Goal: Check status: Check status

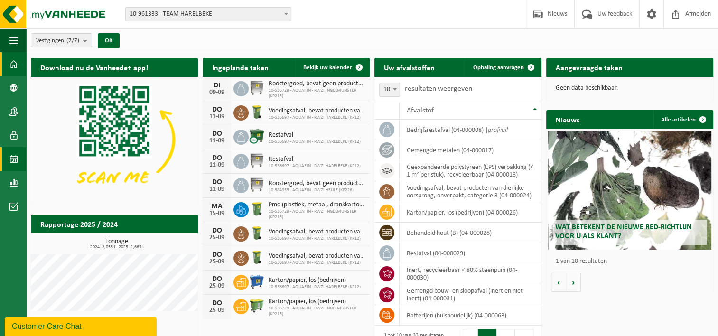
click at [12, 161] on span at bounding box center [13, 159] width 9 height 24
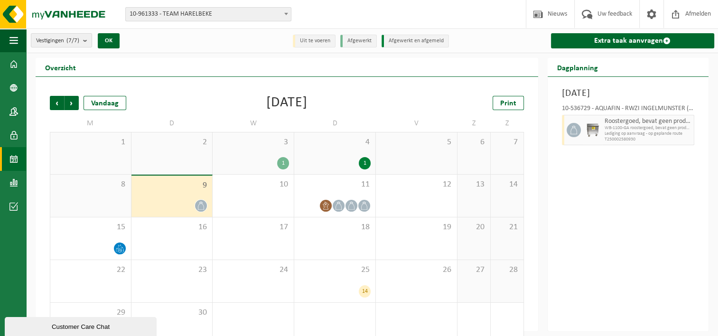
click at [203, 203] on icon at bounding box center [201, 206] width 8 height 8
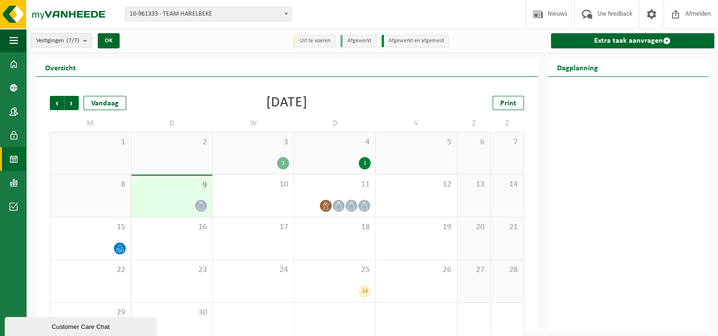
click at [200, 203] on icon at bounding box center [201, 206] width 6 height 8
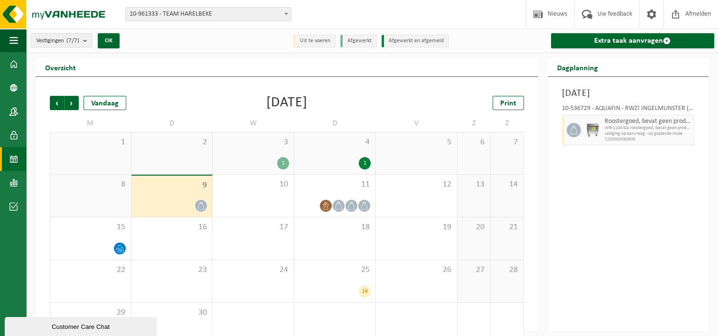
click at [282, 155] on div "3 1" at bounding box center [253, 153] width 81 height 42
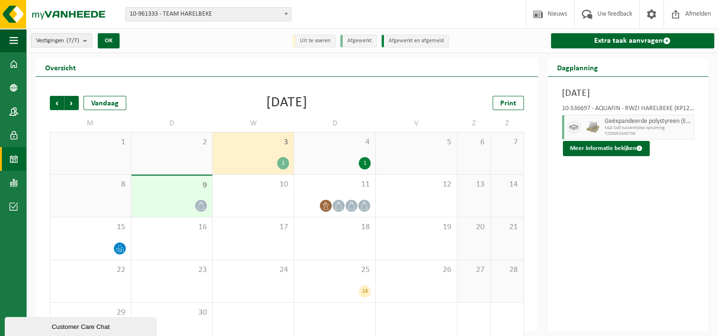
click at [365, 160] on div "1" at bounding box center [365, 163] width 12 height 12
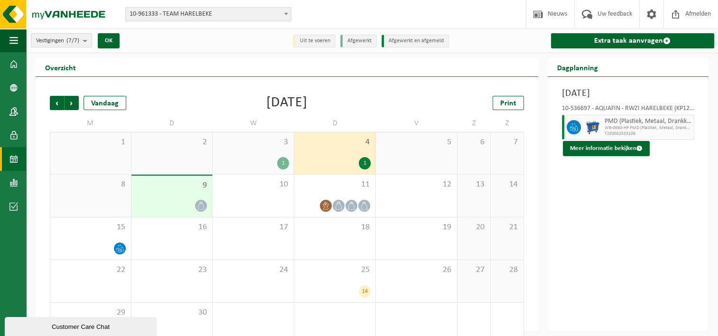
click at [362, 161] on div "1" at bounding box center [365, 163] width 12 height 12
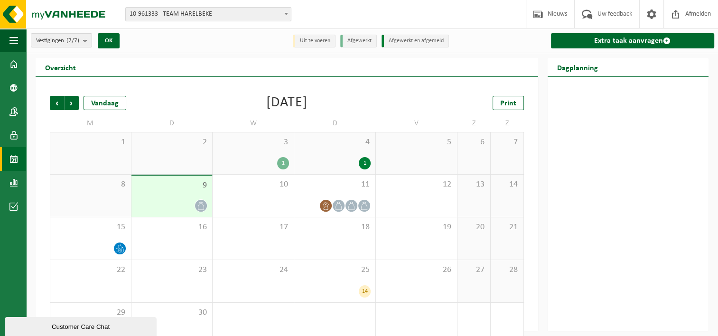
click at [362, 161] on div "1" at bounding box center [365, 163] width 12 height 12
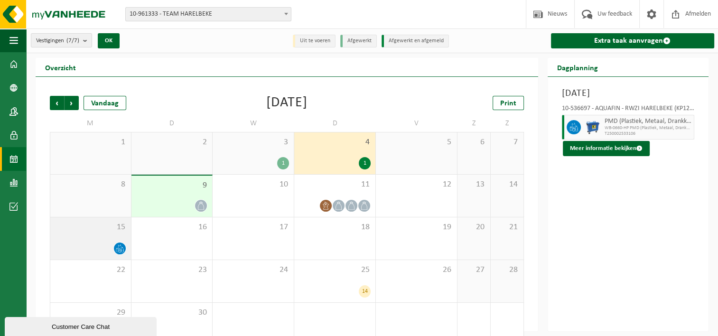
click at [120, 243] on span at bounding box center [120, 248] width 12 height 12
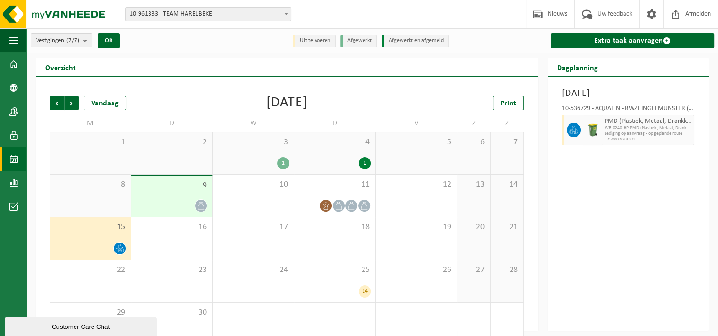
click at [196, 197] on div "9" at bounding box center [171, 196] width 81 height 41
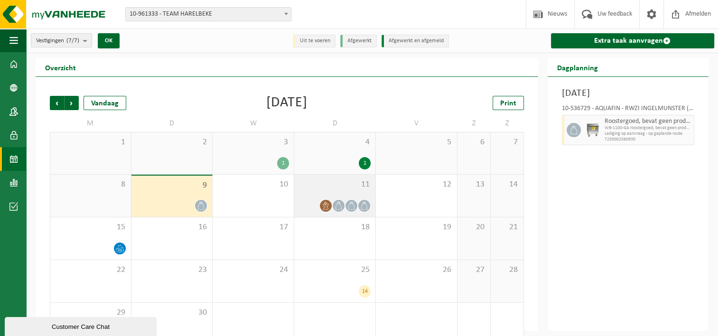
click at [336, 204] on icon at bounding box center [338, 206] width 6 height 8
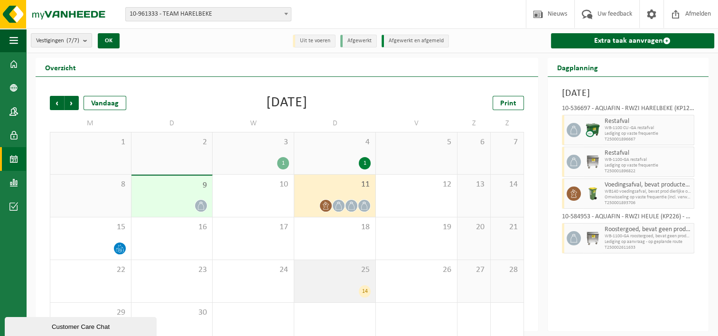
click at [366, 290] on div "14" at bounding box center [365, 291] width 12 height 12
